Goal: Task Accomplishment & Management: Manage account settings

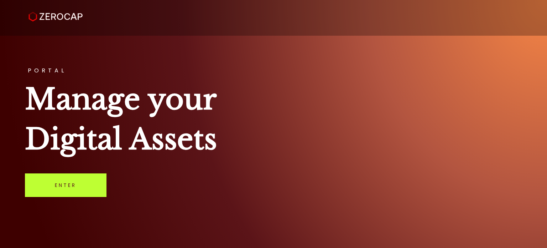
click at [60, 185] on link "Enter" at bounding box center [66, 185] width 82 height 24
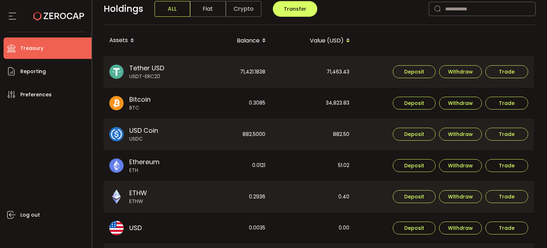
scroll to position [178, 0]
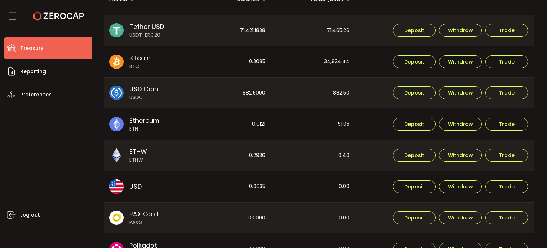
scroll to position [214, 0]
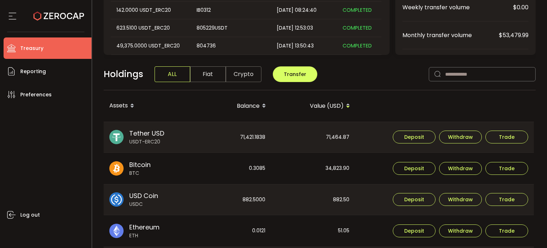
scroll to position [107, 0]
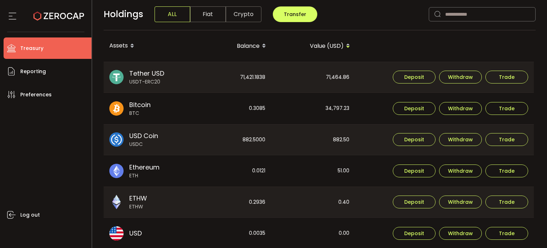
scroll to position [214, 0]
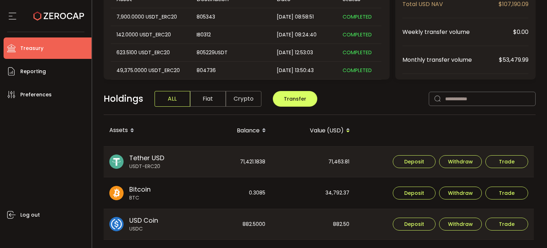
scroll to position [36, 0]
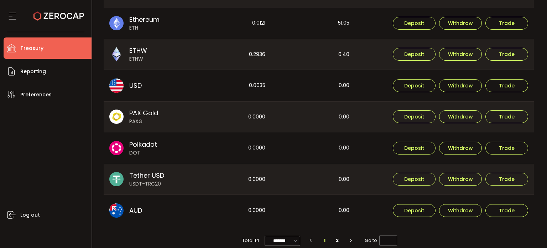
scroll to position [341, 0]
